Goal: Information Seeking & Learning: Learn about a topic

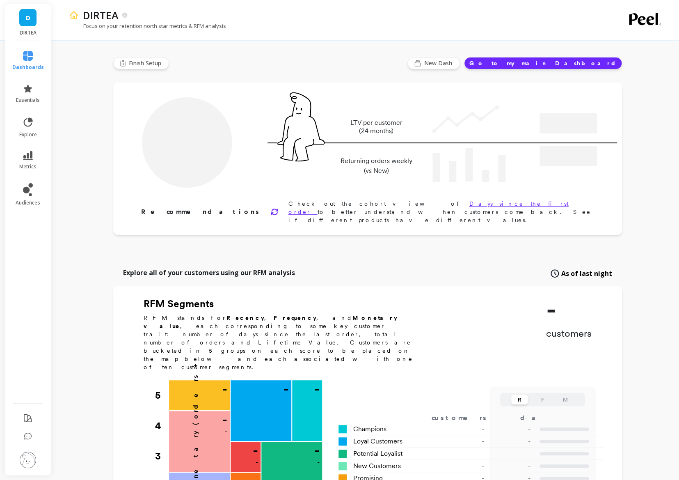
type input "Champions"
type input "13367"
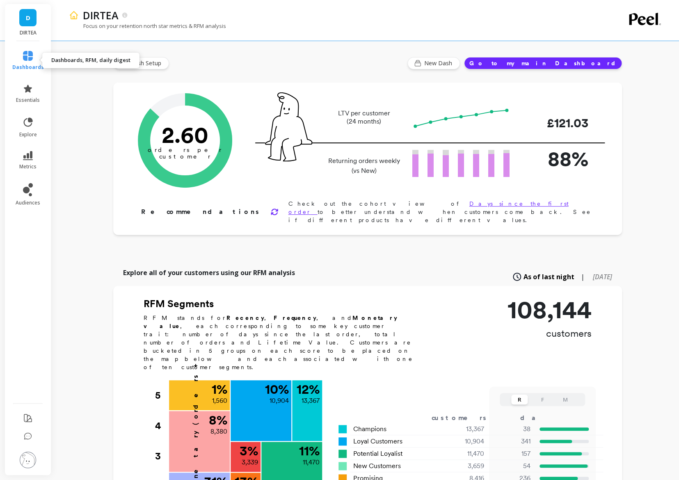
click at [31, 57] on icon at bounding box center [28, 56] width 10 height 10
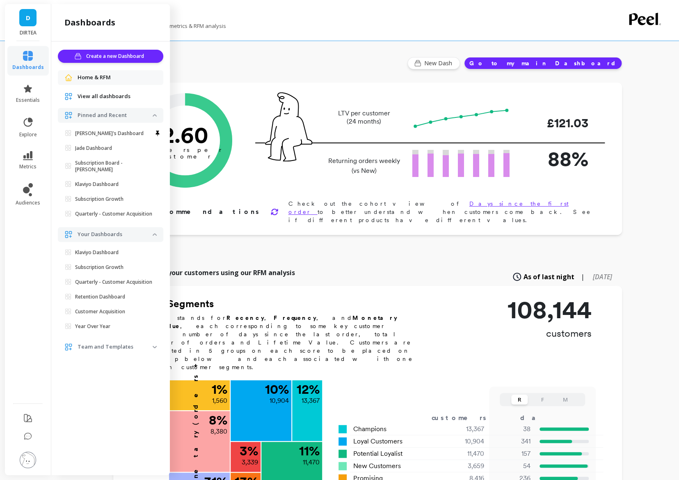
click at [111, 94] on span "View all dashboards" at bounding box center [104, 96] width 53 height 8
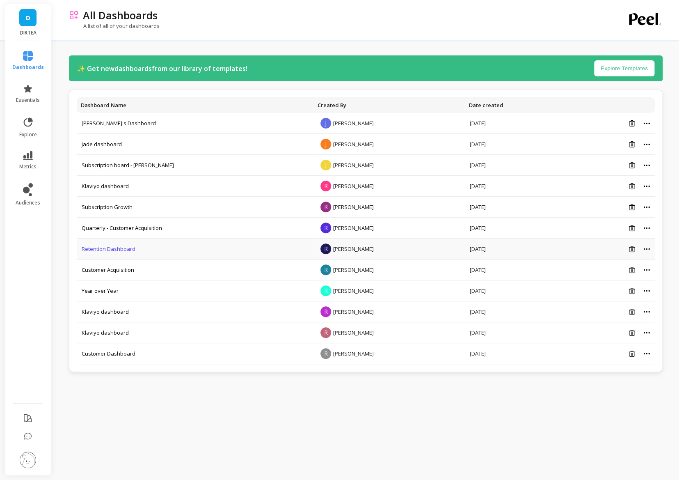
click at [111, 246] on link "Retention Dashboard" at bounding box center [109, 248] width 54 height 7
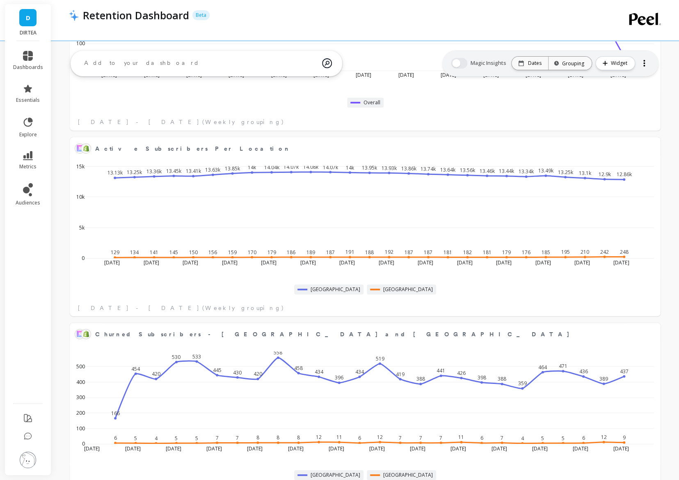
scroll to position [2859, 0]
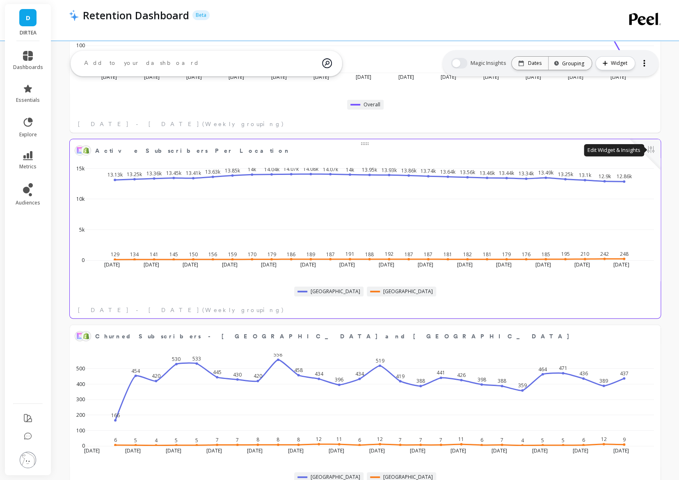
click at [653, 149] on button at bounding box center [651, 150] width 10 height 11
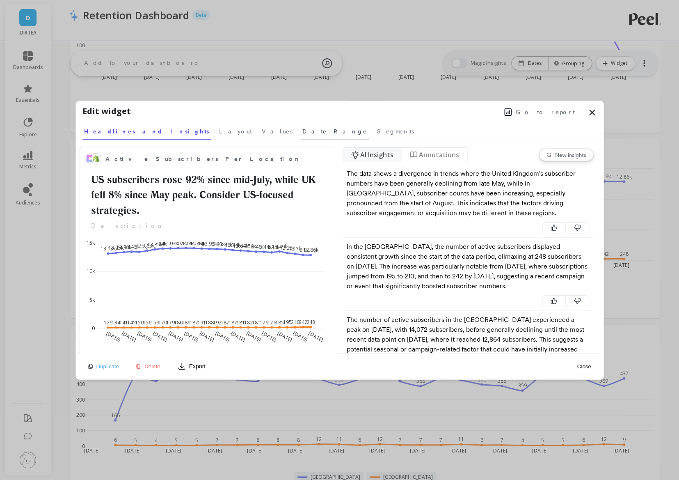
click at [301, 135] on link "Date Range" at bounding box center [335, 130] width 68 height 19
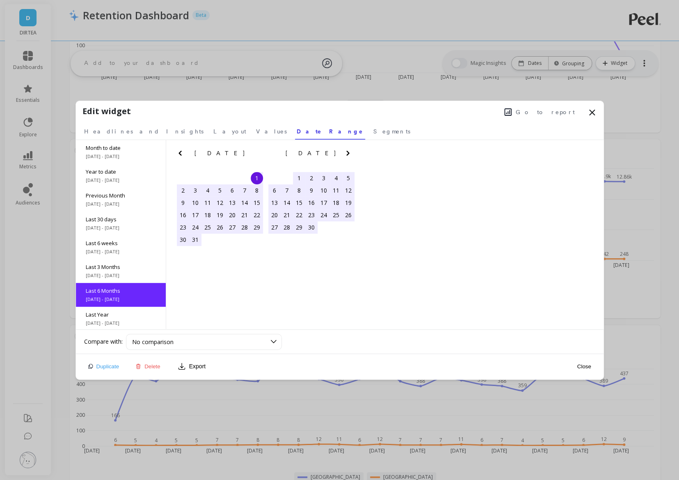
scroll to position [49, 0]
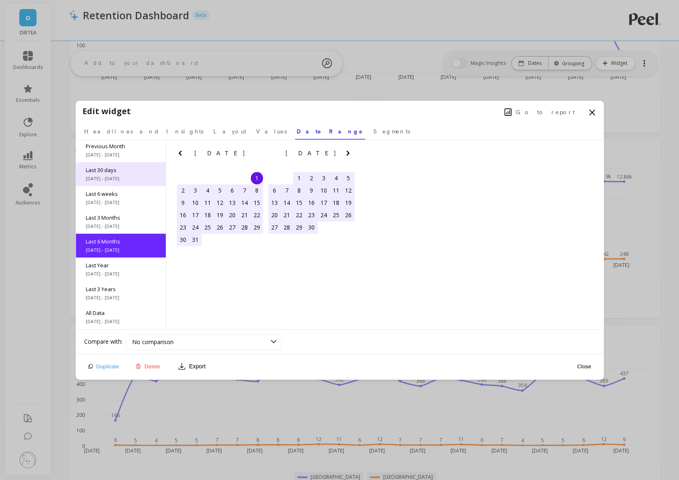
click at [135, 168] on span "Last 30 days" at bounding box center [121, 169] width 70 height 7
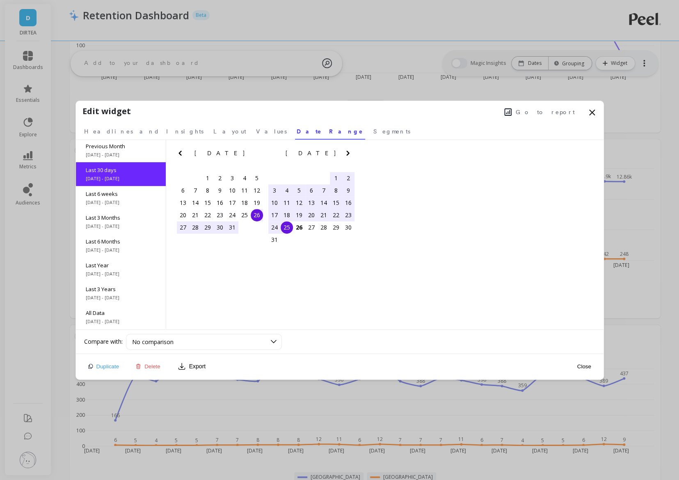
scroll to position [0, 0]
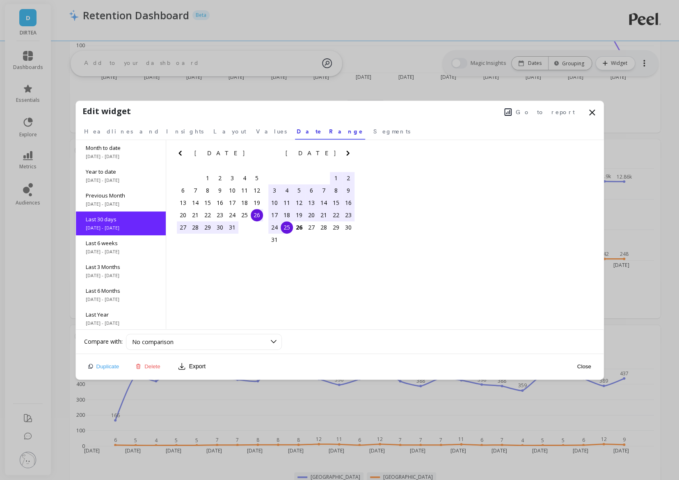
click at [597, 112] on div "Edit widget Go to report Select a tab Headlines and Insights Layout Values Date…" at bounding box center [340, 120] width 528 height 39
click at [592, 112] on icon at bounding box center [592, 112] width 5 height 5
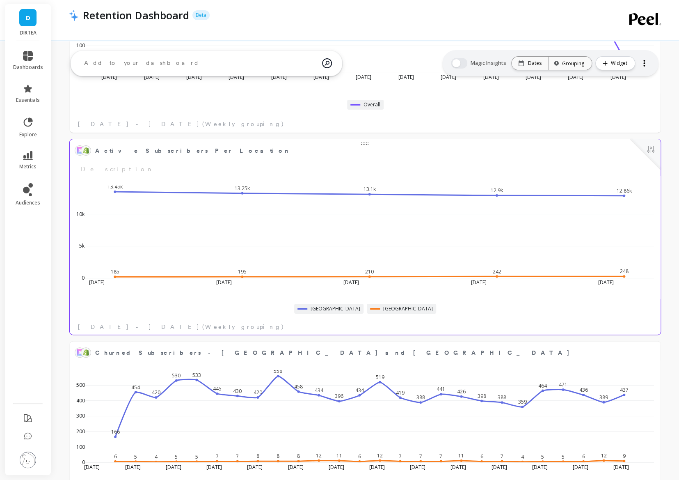
click at [659, 155] on div at bounding box center [646, 154] width 30 height 30
click at [650, 149] on button at bounding box center [651, 150] width 10 height 11
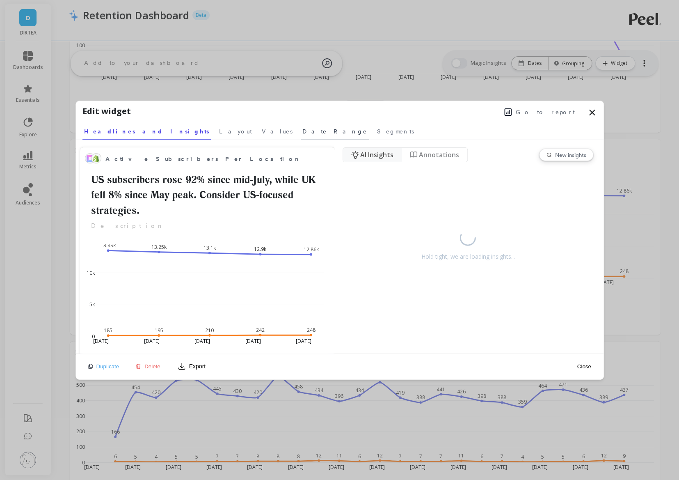
click at [303, 131] on span "Date Range" at bounding box center [335, 131] width 65 height 8
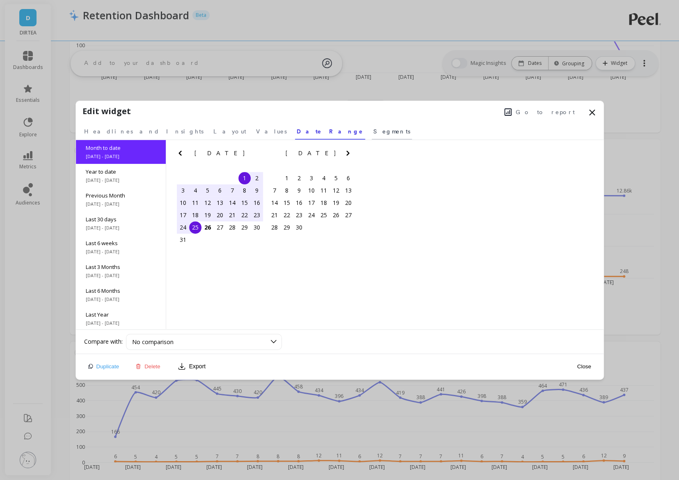
click at [374, 129] on span "Segments" at bounding box center [392, 131] width 37 height 8
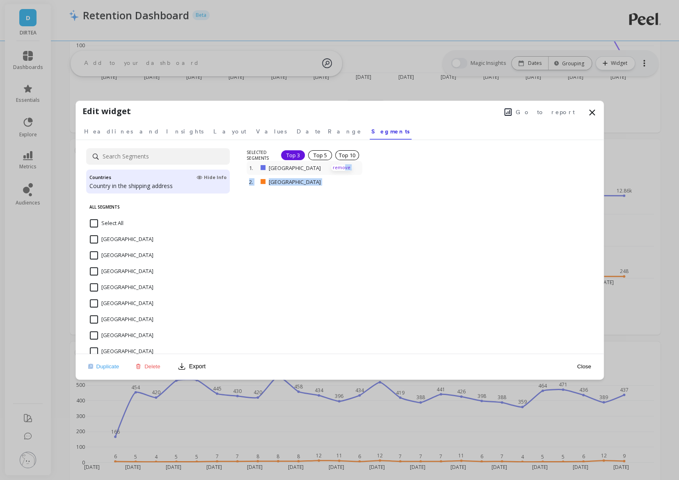
drag, startPoint x: 344, startPoint y: 183, endPoint x: 344, endPoint y: 165, distance: 17.2
click at [344, 165] on div "1. [GEOGRAPHIC_DATA] remove 2. [GEOGRAPHIC_DATA] remove" at bounding box center [305, 175] width 116 height 28
click at [340, 169] on p "remove" at bounding box center [341, 168] width 21 height 6
click at [581, 366] on button "Close" at bounding box center [584, 366] width 19 height 7
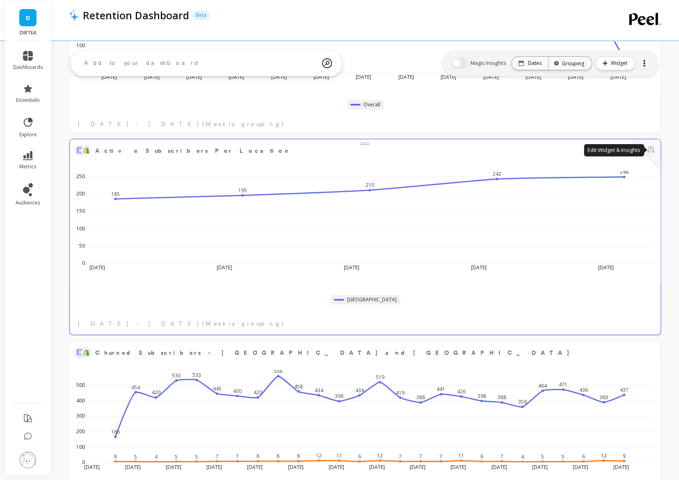
scroll to position [226, 574]
click at [654, 148] on button at bounding box center [651, 150] width 10 height 11
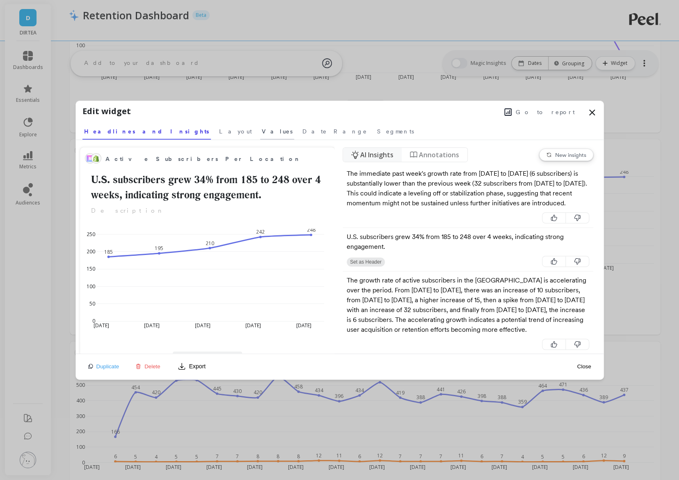
click at [262, 131] on span "Values" at bounding box center [277, 131] width 31 height 8
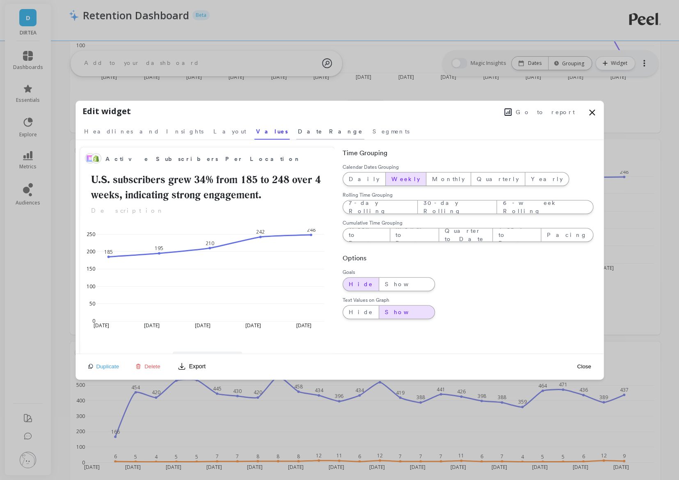
click at [298, 131] on span "Date Range" at bounding box center [330, 131] width 65 height 8
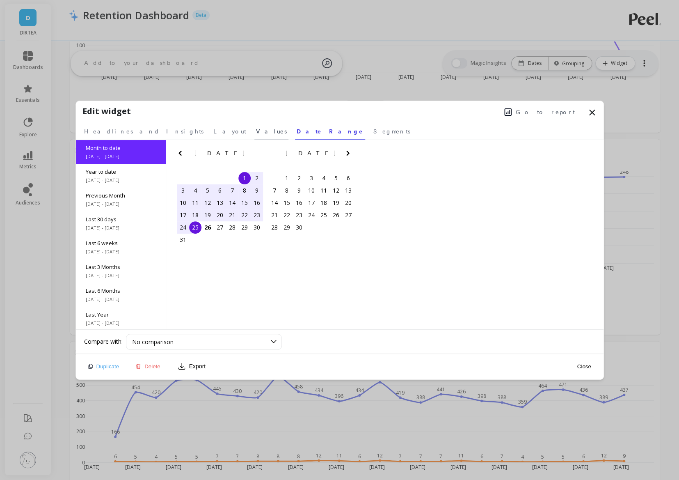
click at [256, 130] on span "Values" at bounding box center [271, 131] width 31 height 8
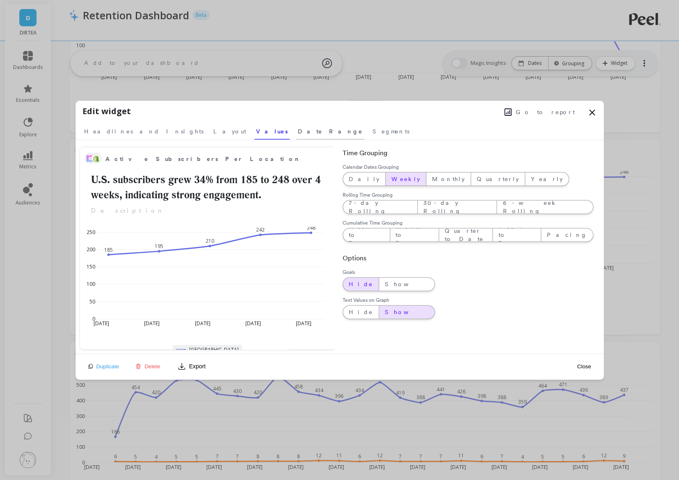
click at [298, 132] on span "Date Range" at bounding box center [330, 131] width 65 height 8
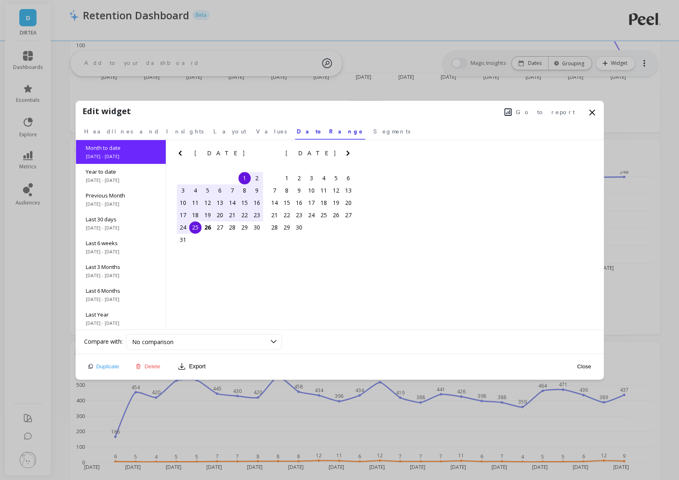
click at [243, 179] on div "1" at bounding box center [245, 178] width 12 height 12
click at [184, 227] on div "24" at bounding box center [183, 227] width 12 height 12
click at [588, 366] on button "Close" at bounding box center [584, 366] width 19 height 7
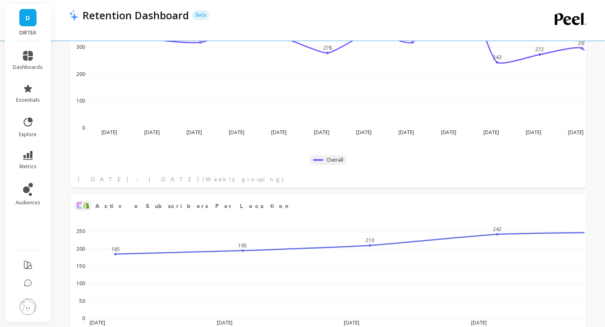
scroll to position [226, 500]
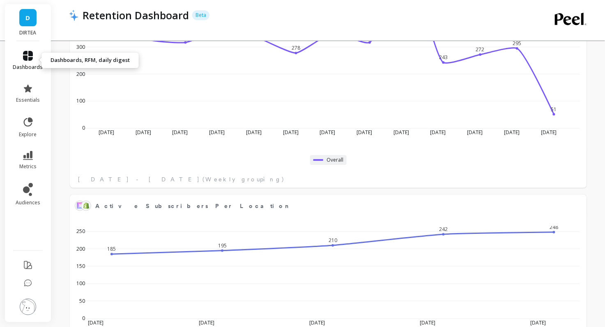
click at [22, 57] on link "dashboards" at bounding box center [28, 61] width 30 height 20
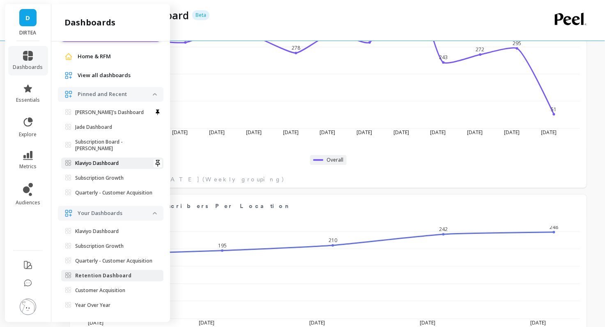
scroll to position [39, 0]
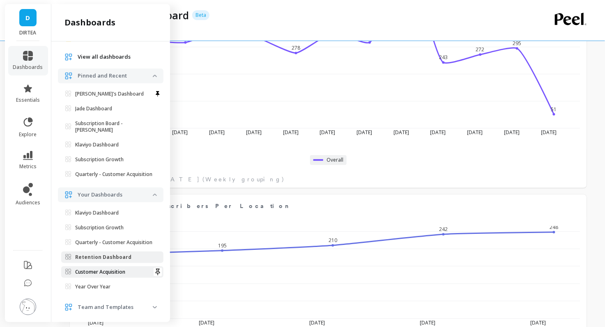
click at [95, 275] on p "Customer Acquisition" at bounding box center [100, 272] width 50 height 7
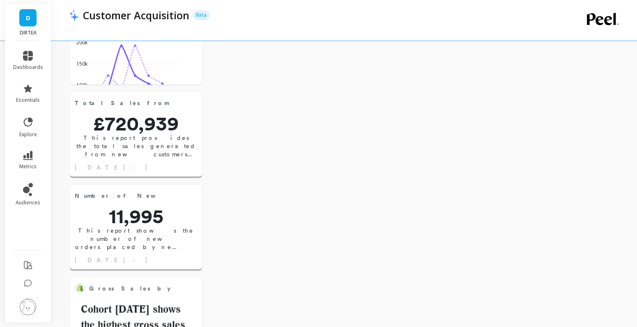
scroll to position [2075, 0]
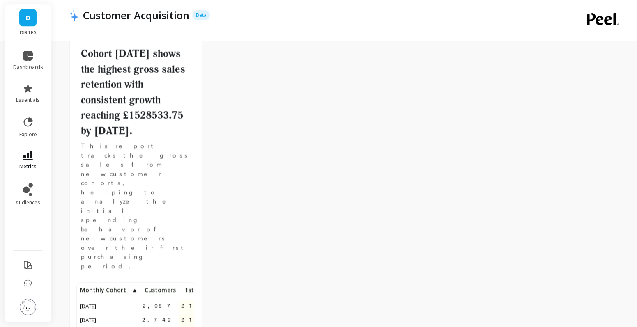
click at [30, 165] on span "metrics" at bounding box center [27, 166] width 17 height 7
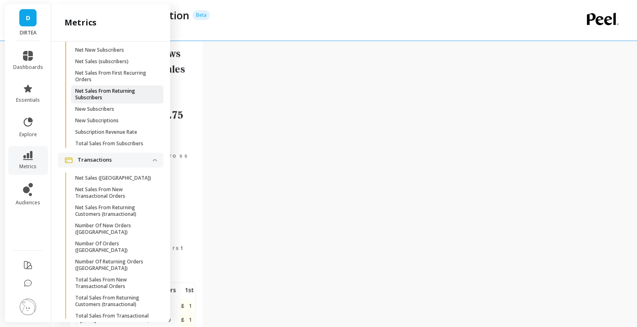
scroll to position [2079, 0]
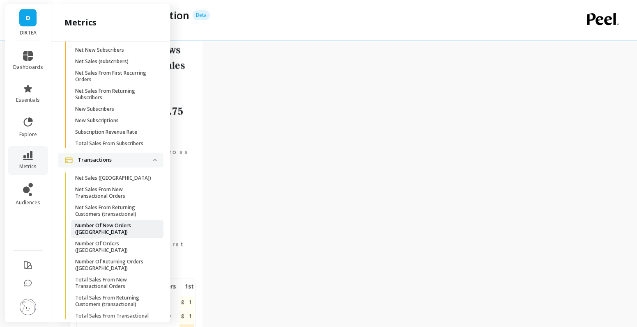
click at [121, 220] on link "Number Of New Orders (tx)" at bounding box center [117, 229] width 92 height 18
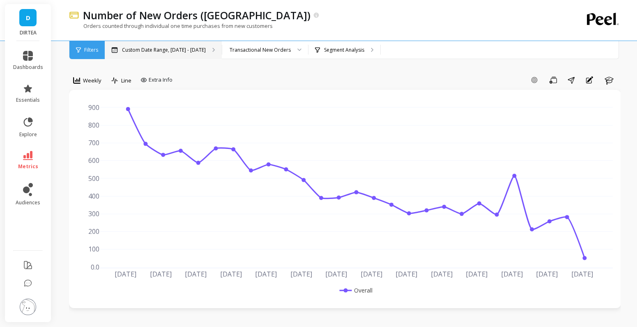
click at [190, 52] on p "Custom Date Range, Mar 1 - Aug 25" at bounding box center [164, 50] width 84 height 7
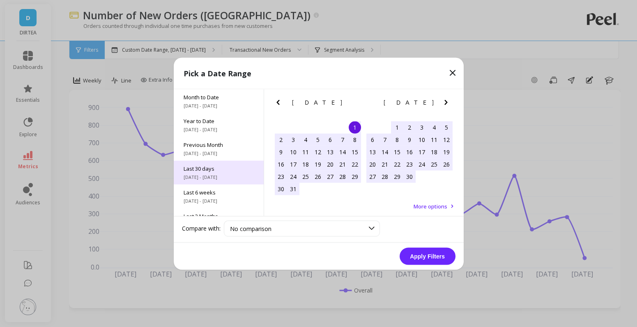
click at [245, 177] on span "7/27/2025 - 8/25/2025" at bounding box center [219, 177] width 70 height 7
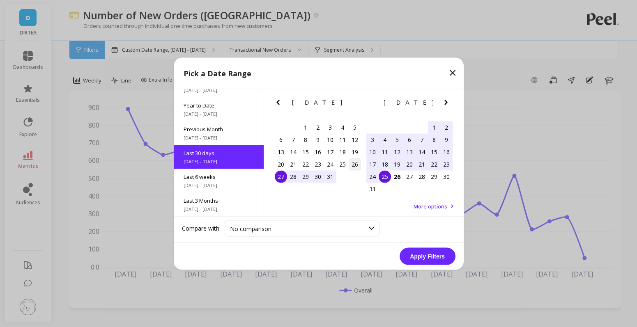
scroll to position [20, 0]
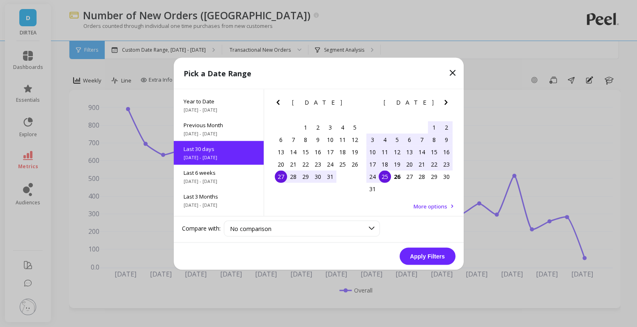
click at [285, 177] on div "27" at bounding box center [281, 176] width 12 height 12
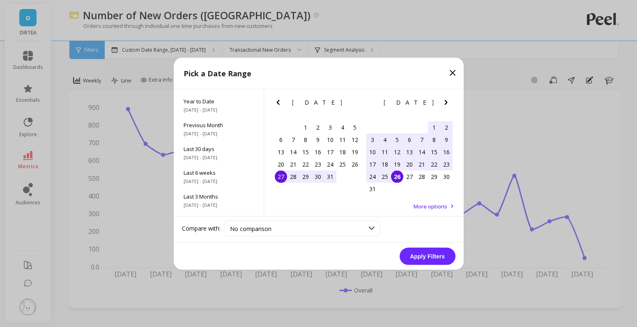
click at [402, 180] on div "24 25 26 27 28 29 30" at bounding box center [409, 176] width 86 height 12
click at [398, 179] on div "26" at bounding box center [397, 176] width 12 height 12
click at [423, 256] on button "Apply Filters" at bounding box center [427, 256] width 56 height 17
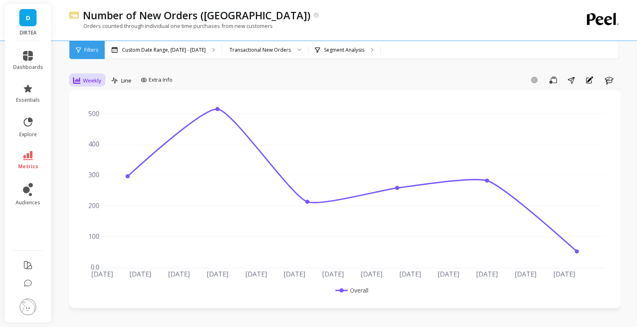
click at [72, 74] on div "Weekly" at bounding box center [87, 80] width 33 height 14
click at [101, 115] on div "Daily" at bounding box center [99, 115] width 47 height 8
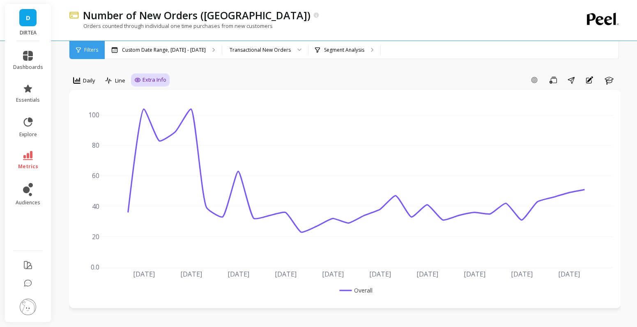
click at [156, 83] on span "Extra Info" at bounding box center [154, 80] width 24 height 8
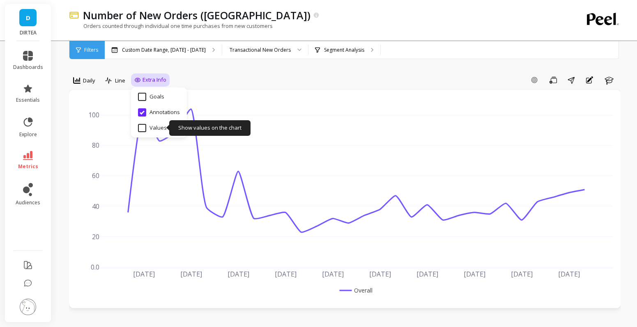
click at [160, 126] on input "Values" at bounding box center [152, 128] width 29 height 8
checkbox input "true"
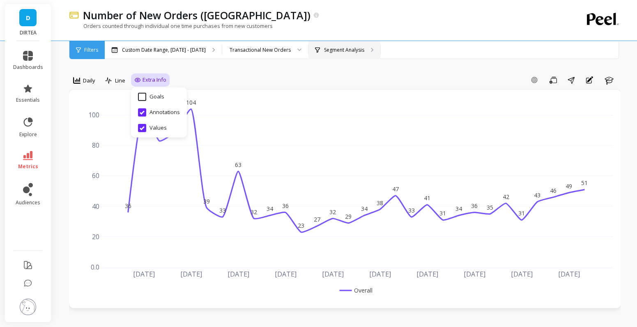
click at [334, 49] on p "Segment Analysis" at bounding box center [344, 50] width 40 height 7
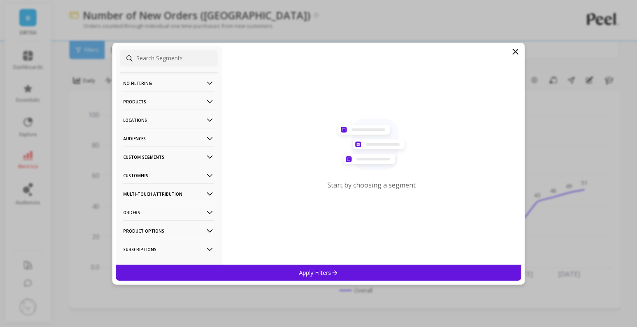
click at [202, 124] on p "Locations" at bounding box center [168, 120] width 91 height 21
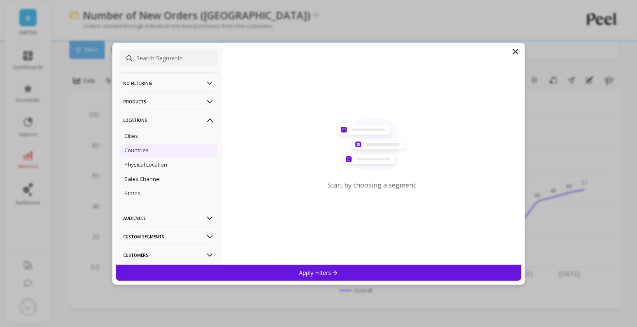
click at [148, 147] on p "Countries" at bounding box center [136, 150] width 24 height 7
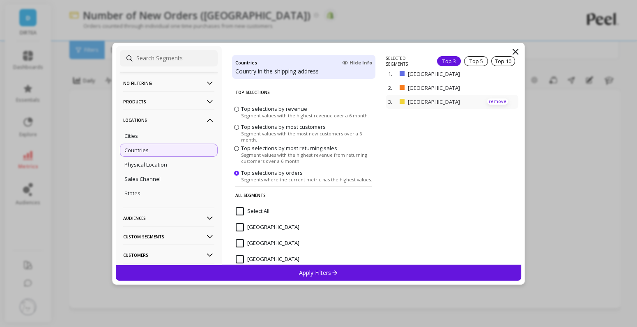
click at [500, 101] on p "remove" at bounding box center [497, 102] width 21 height 6
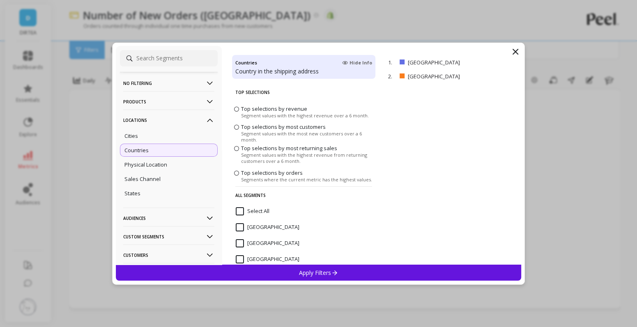
click at [322, 273] on p "Apply Filters" at bounding box center [318, 273] width 39 height 8
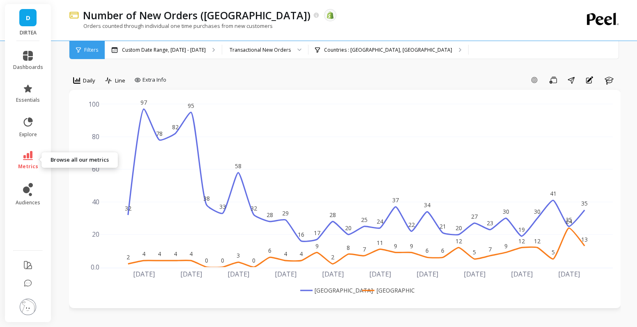
click at [30, 159] on icon at bounding box center [28, 155] width 10 height 9
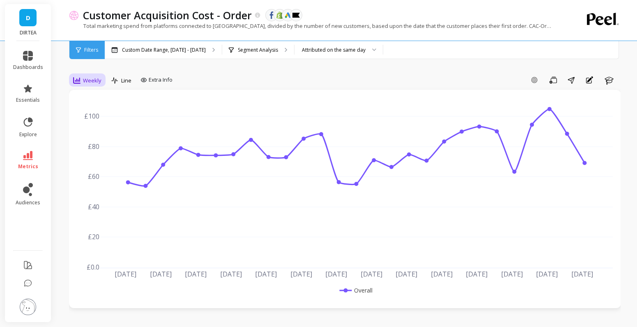
click at [87, 80] on span "Weekly" at bounding box center [92, 81] width 18 height 8
click at [94, 115] on div "Daily" at bounding box center [99, 115] width 47 height 8
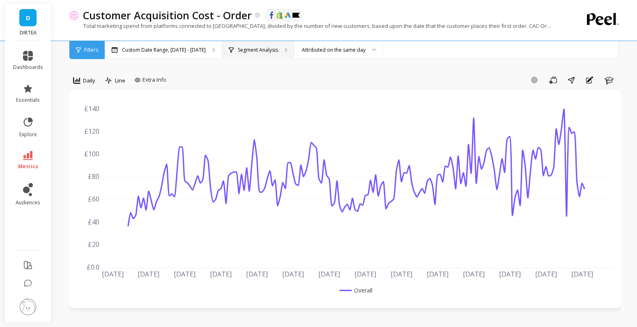
click at [269, 51] on p "Segment Analysis" at bounding box center [258, 50] width 40 height 7
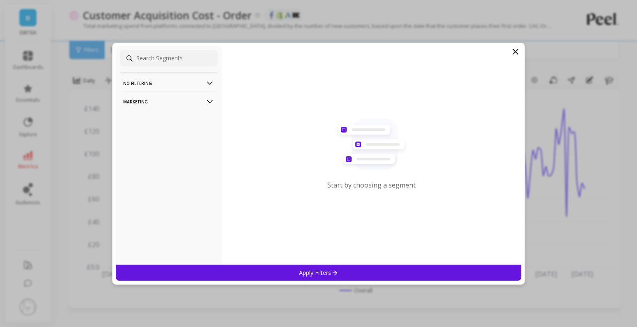
click at [171, 102] on p "Marketing" at bounding box center [168, 101] width 91 height 21
click at [154, 149] on div "Countries" at bounding box center [169, 146] width 98 height 13
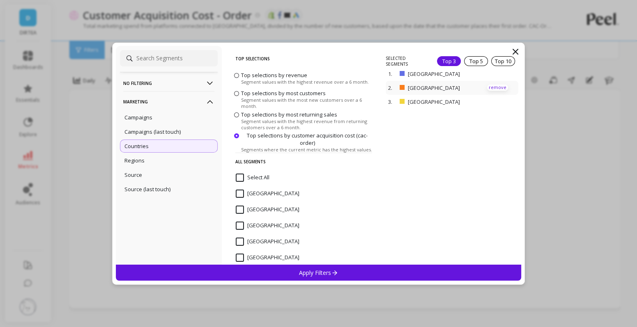
click at [501, 85] on p "remove" at bounding box center [497, 88] width 21 height 6
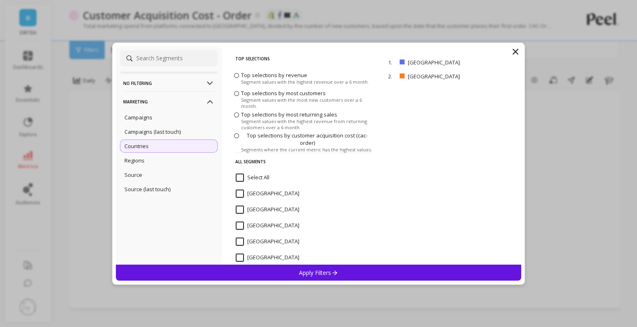
click at [317, 269] on p "Apply Filters" at bounding box center [318, 273] width 39 height 8
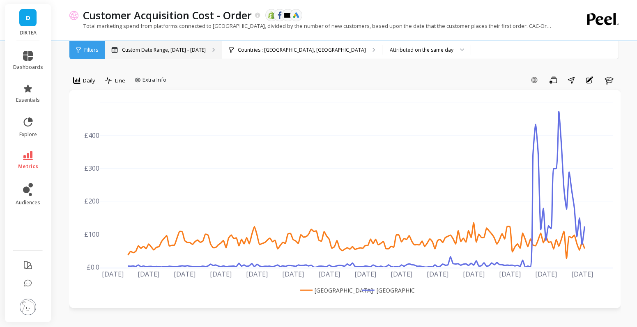
click at [200, 48] on p "Custom Date Range, Mar 1 - Aug 25" at bounding box center [164, 50] width 84 height 7
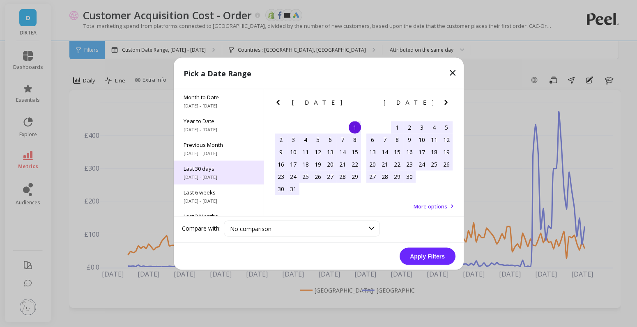
click at [223, 177] on span "7/27/2025 - 8/25/2025" at bounding box center [219, 177] width 70 height 7
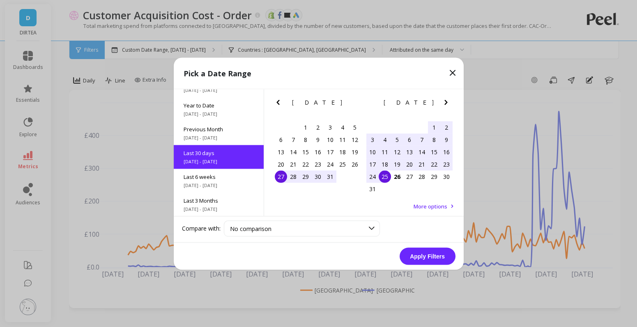
scroll to position [20, 0]
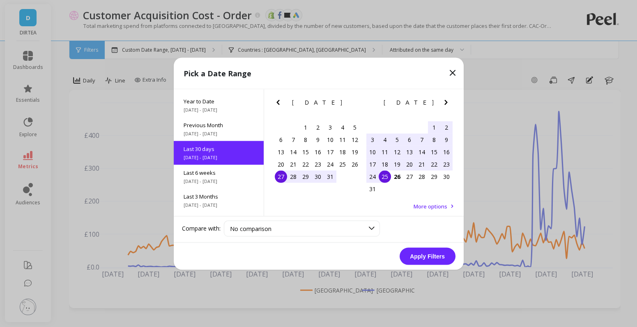
click at [283, 175] on div "27" at bounding box center [281, 176] width 12 height 12
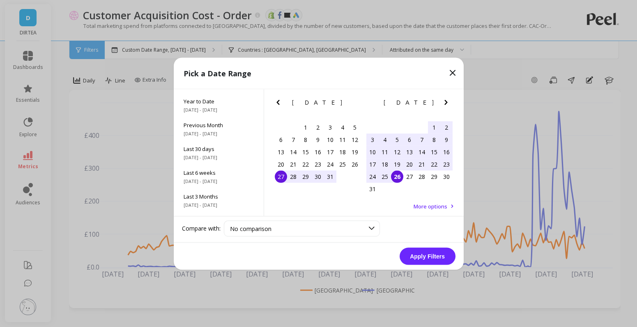
click at [398, 176] on div "26" at bounding box center [397, 176] width 12 height 12
click at [430, 252] on button "Apply Filters" at bounding box center [427, 256] width 56 height 17
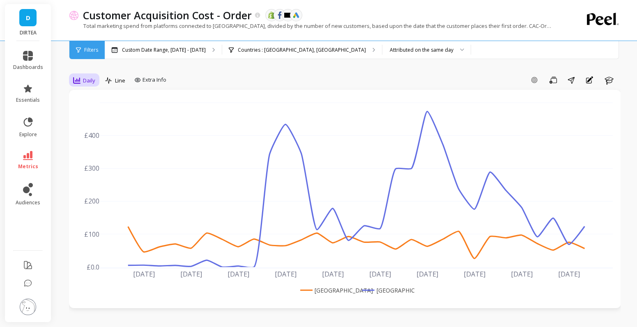
click at [85, 80] on span "Daily" at bounding box center [89, 81] width 12 height 8
click at [145, 78] on span "Extra Info" at bounding box center [154, 80] width 24 height 8
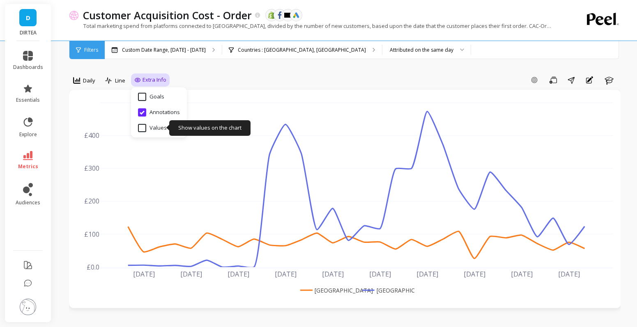
click at [151, 124] on input "Values" at bounding box center [152, 128] width 29 height 8
checkbox input "true"
